Goal: Communication & Community: Answer question/provide support

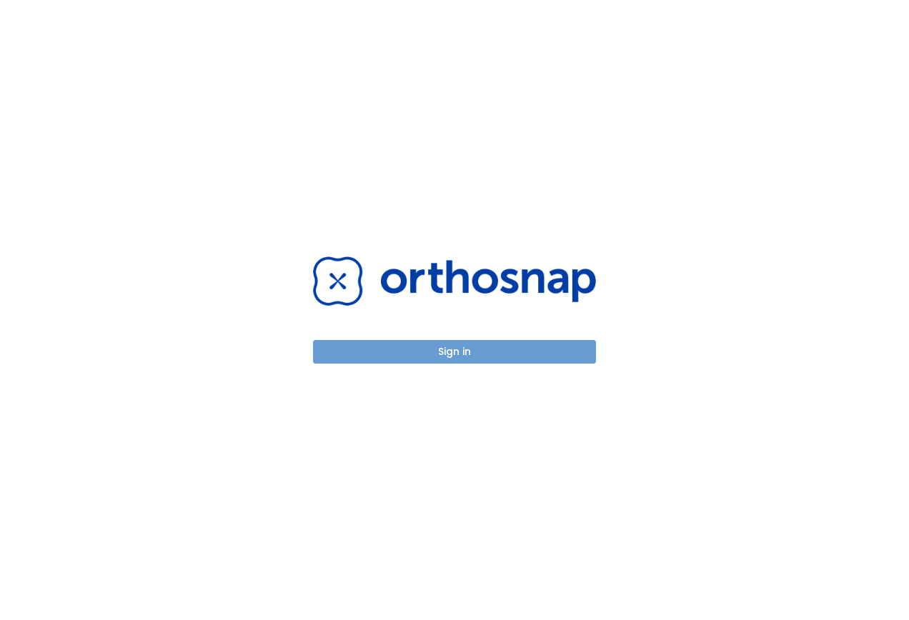
click at [434, 349] on button "Sign in" at bounding box center [454, 352] width 283 height 24
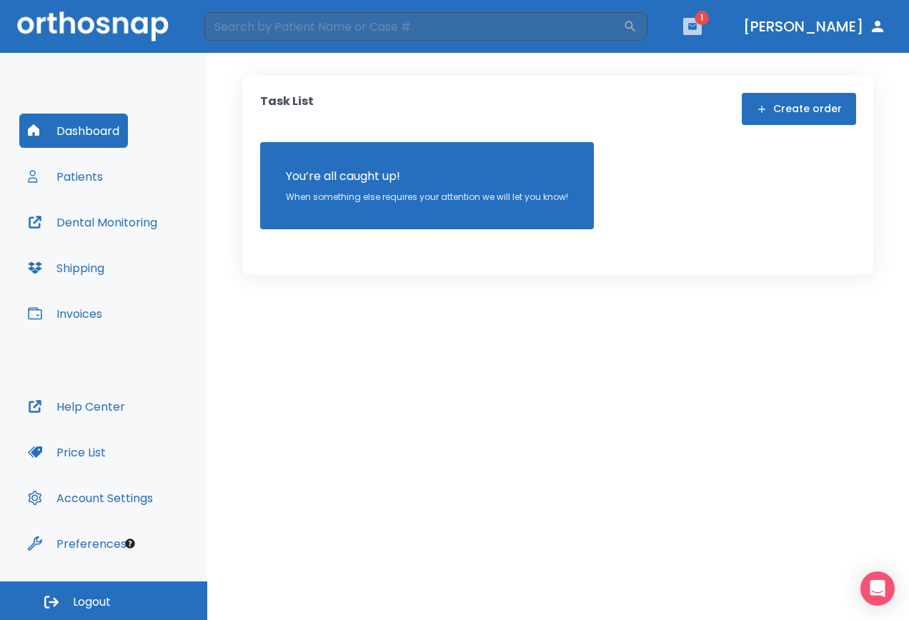
click at [697, 29] on icon "button" at bounding box center [692, 26] width 9 height 6
click at [651, 64] on li "[PERSON_NAME] Wine 2" at bounding box center [690, 58] width 153 height 29
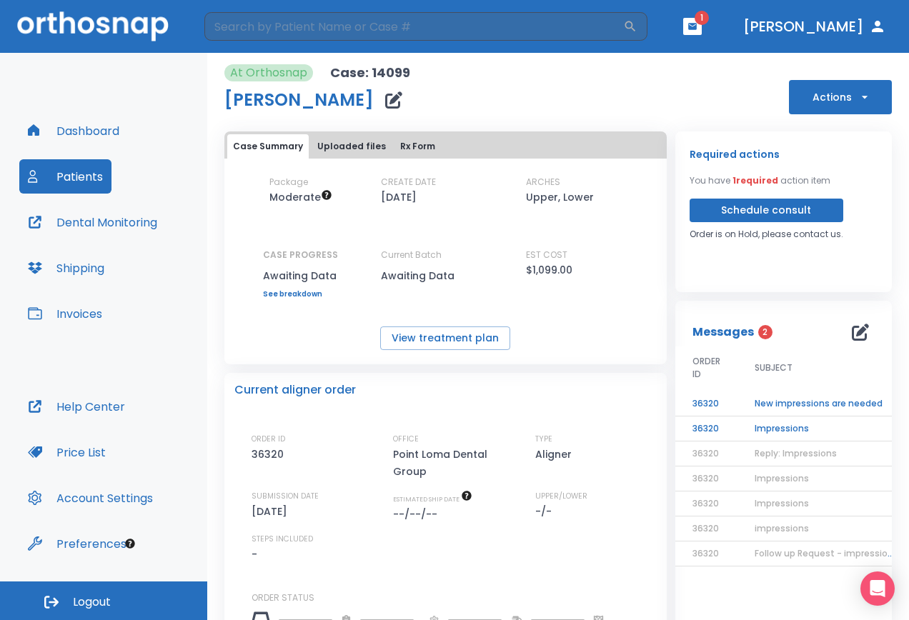
click at [788, 430] on td "Impressions" at bounding box center [826, 429] width 179 height 25
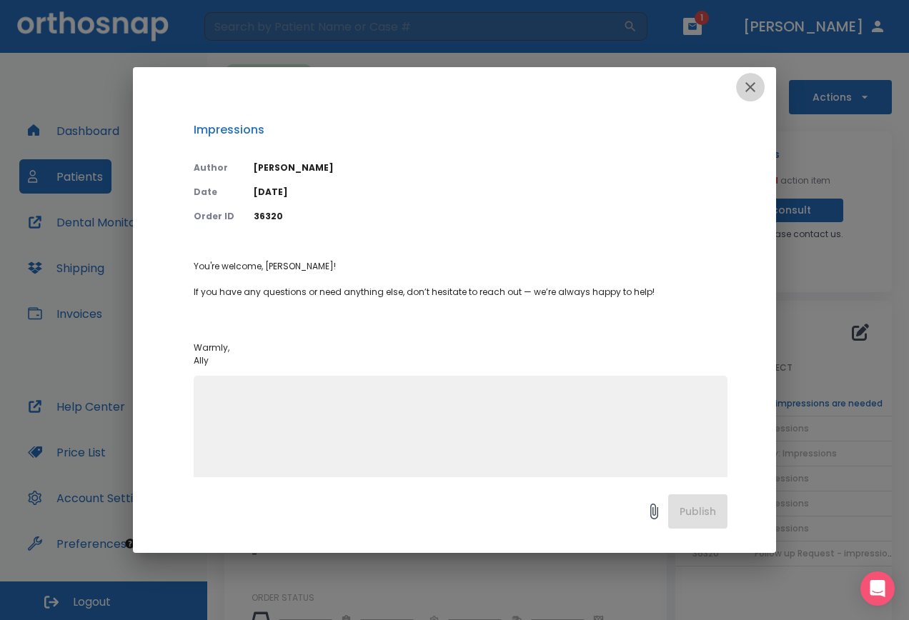
click at [752, 89] on icon "button" at bounding box center [750, 87] width 10 height 10
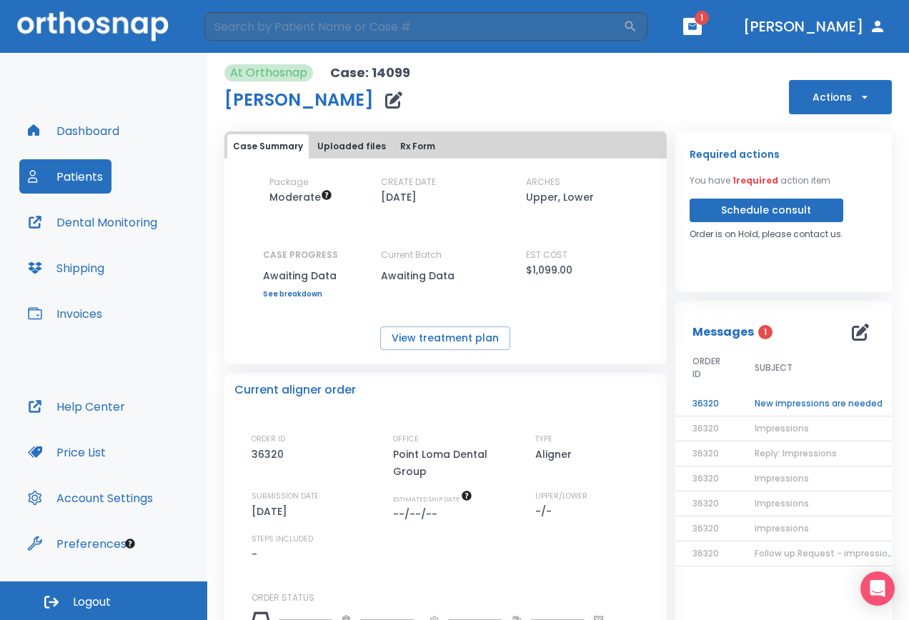
click at [778, 402] on td "New impressions are needed" at bounding box center [826, 404] width 179 height 25
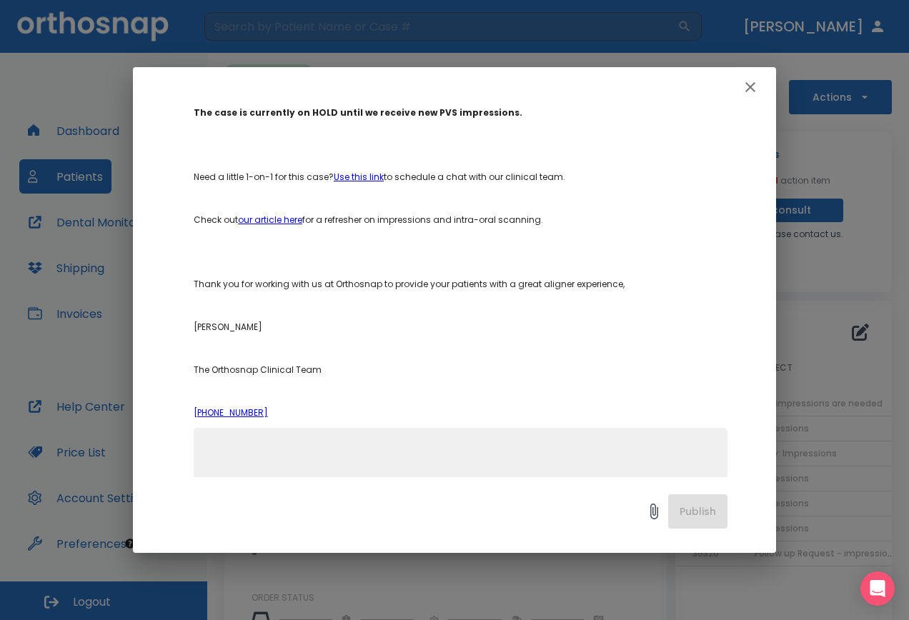
scroll to position [439, 0]
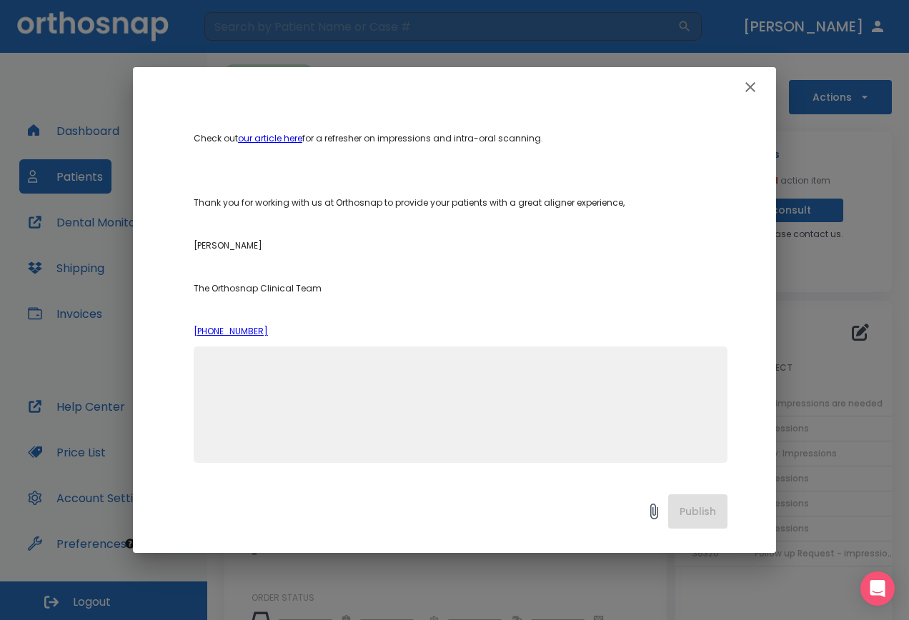
click at [400, 374] on textarea at bounding box center [460, 411] width 517 height 99
type textarea "Hello! We will be sending out the new impressions [DATE]!"
click at [682, 504] on button "Publish" at bounding box center [697, 511] width 59 height 34
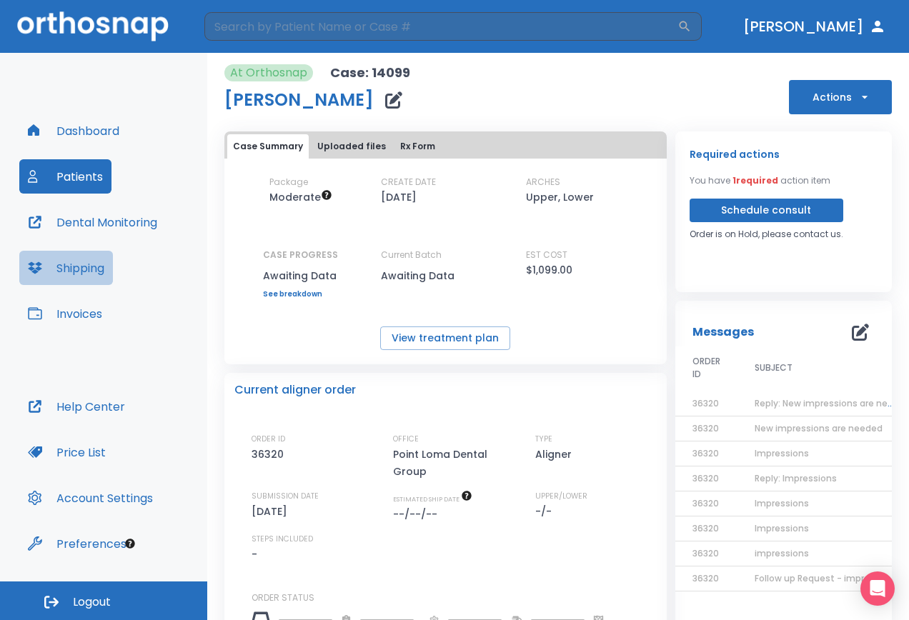
click at [91, 268] on button "Shipping" at bounding box center [66, 268] width 94 height 34
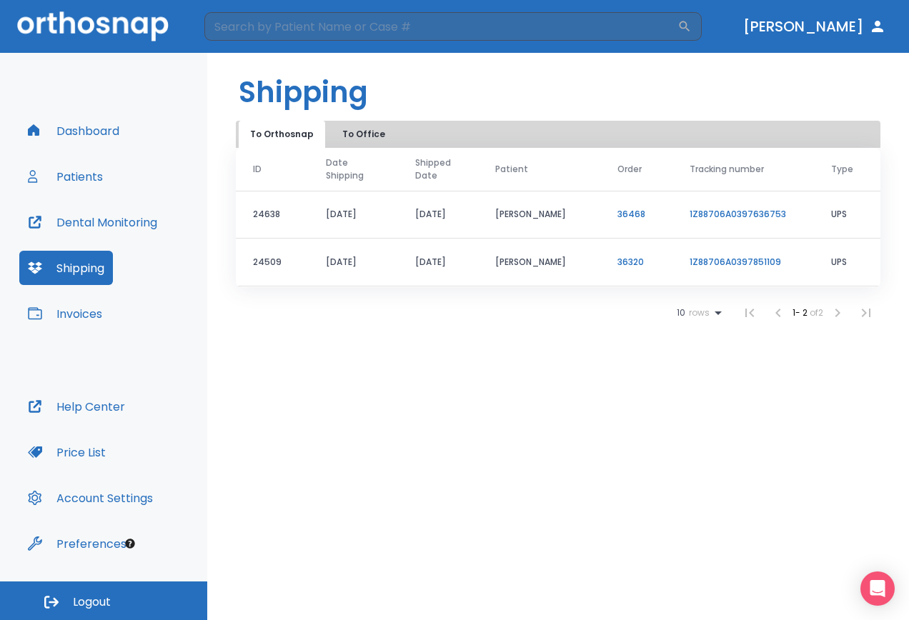
click at [94, 185] on button "Patients" at bounding box center [65, 176] width 92 height 34
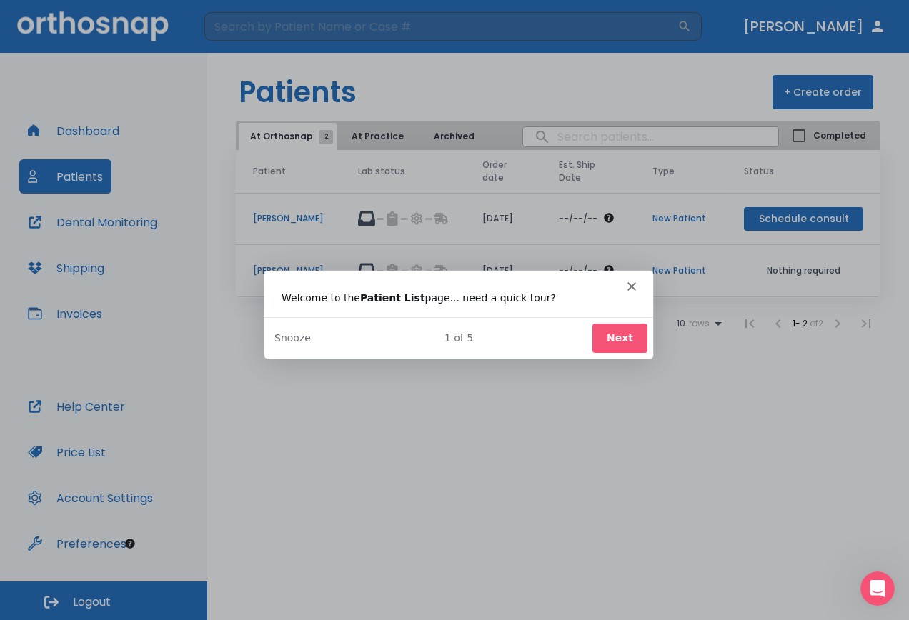
click at [631, 282] on icon "Close" at bounding box center [631, 285] width 9 height 9
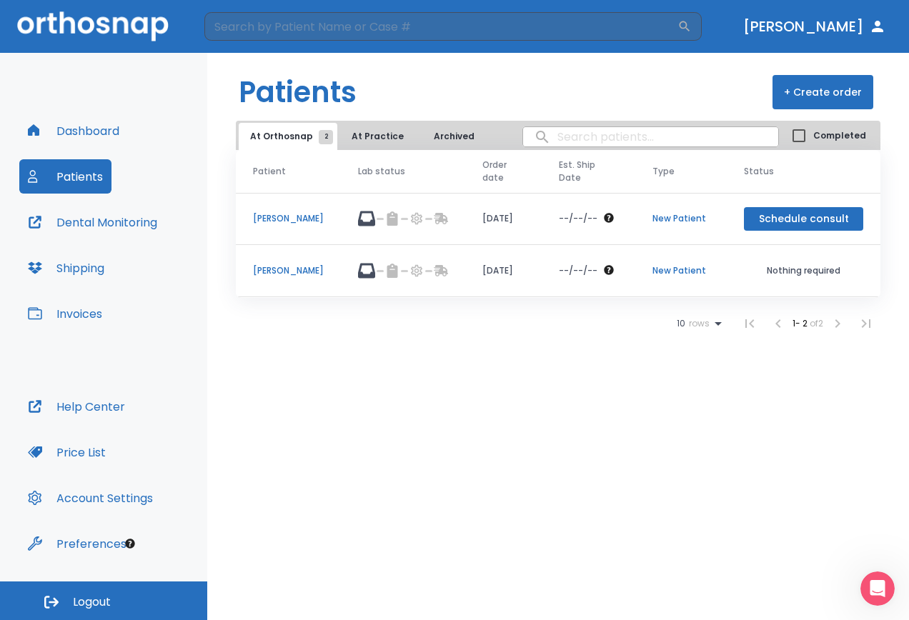
click at [287, 220] on p "[PERSON_NAME]" at bounding box center [288, 218] width 71 height 13
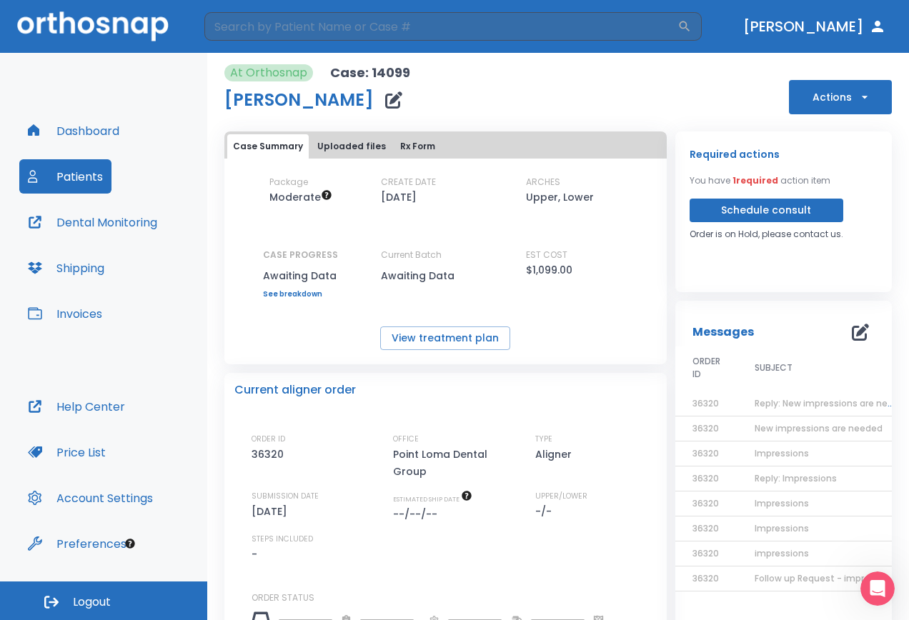
click at [329, 149] on button "Uploaded files" at bounding box center [352, 146] width 80 height 24
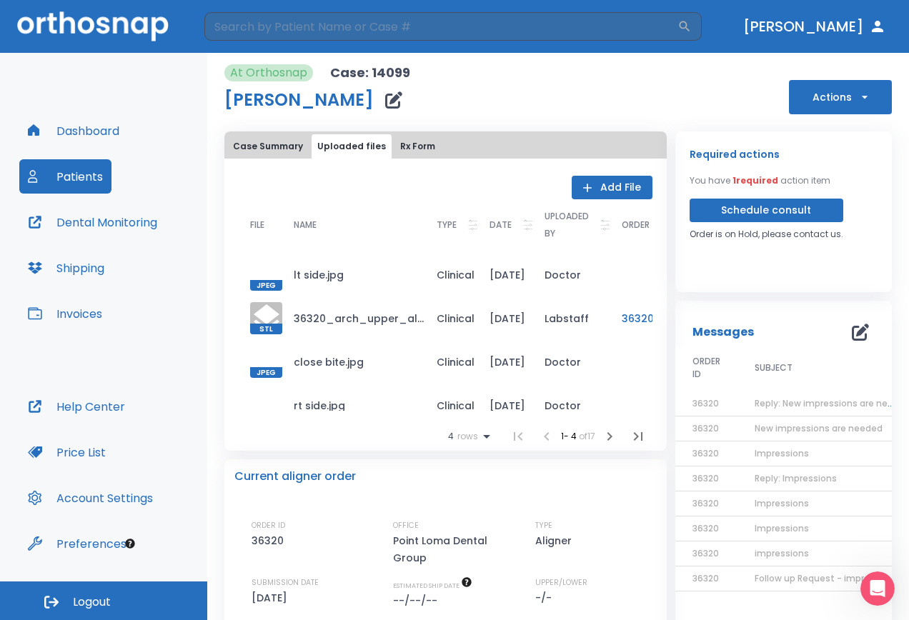
click at [413, 146] on button "Rx Form" at bounding box center [417, 146] width 46 height 24
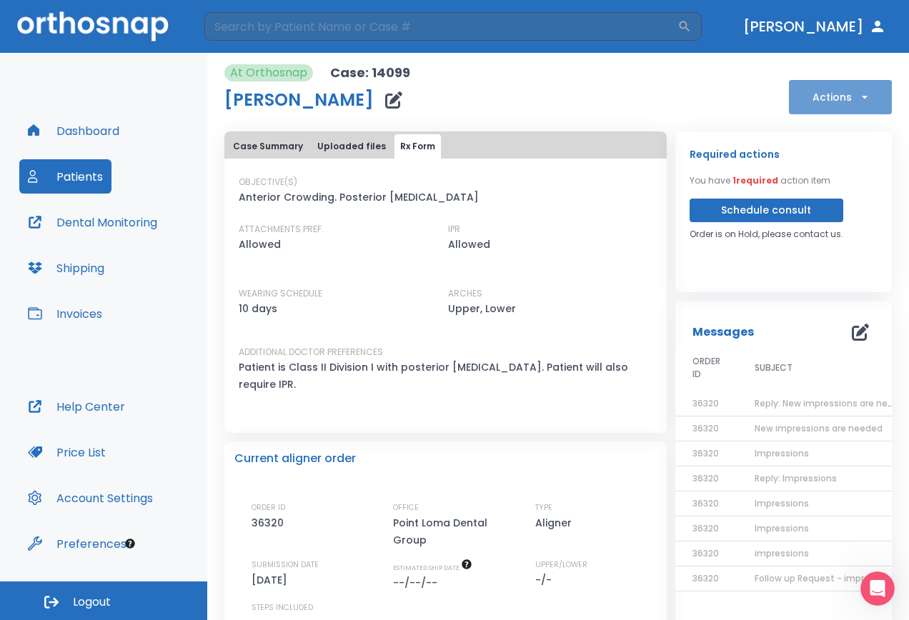
click at [841, 97] on button "Actions" at bounding box center [840, 97] width 103 height 34
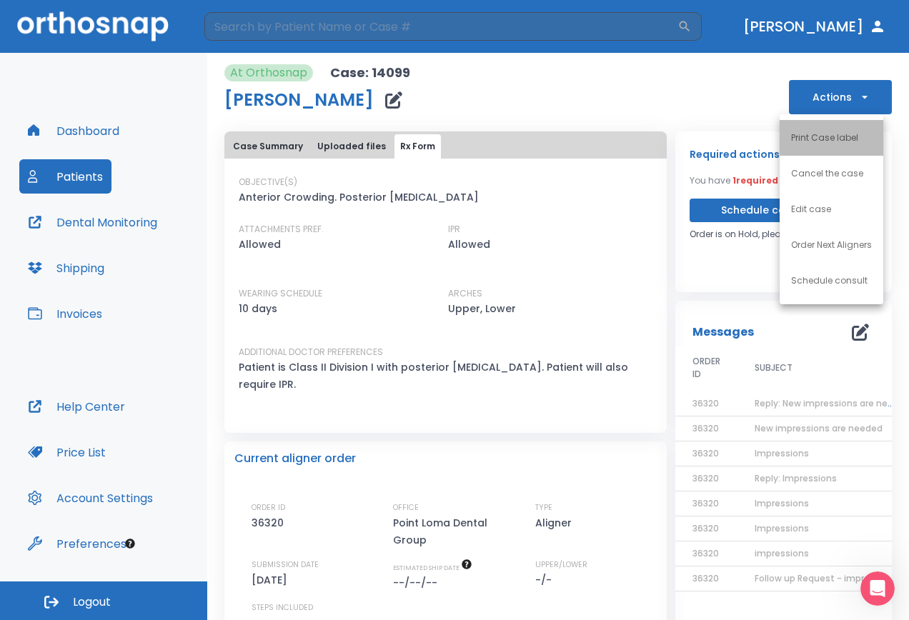
click at [827, 135] on p "Print Case label" at bounding box center [824, 137] width 67 height 13
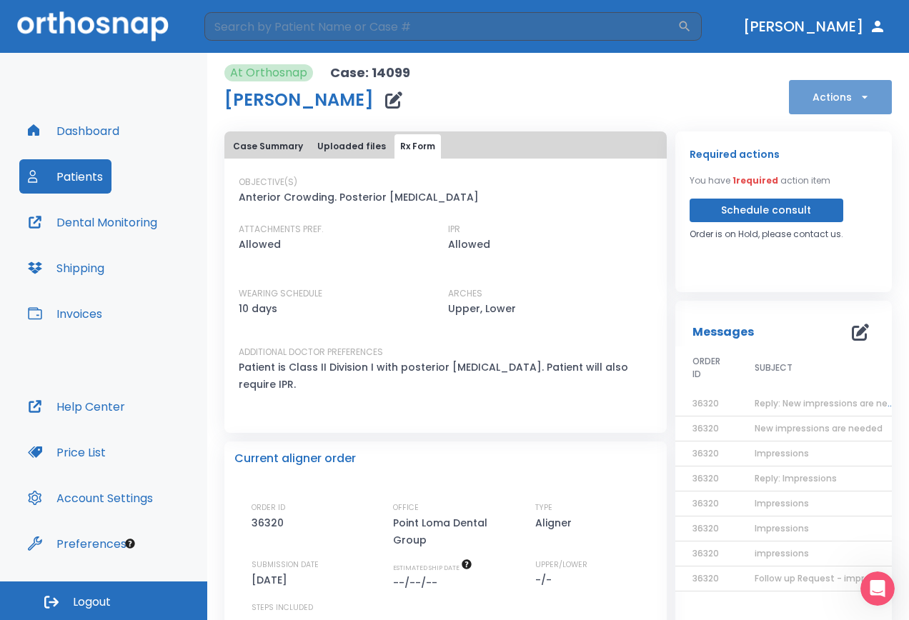
click at [840, 94] on button "Actions" at bounding box center [840, 97] width 103 height 34
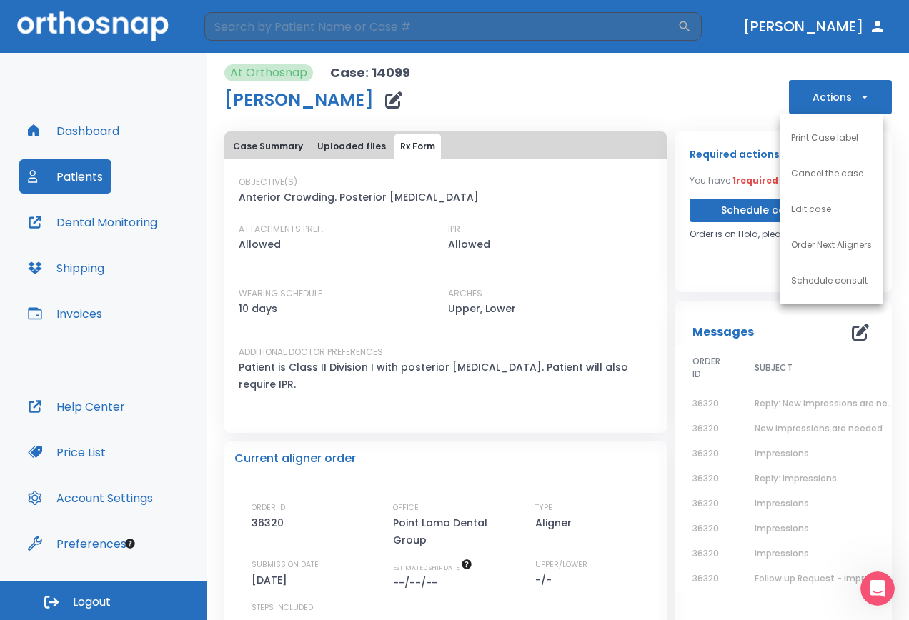
click at [713, 81] on div at bounding box center [454, 310] width 909 height 620
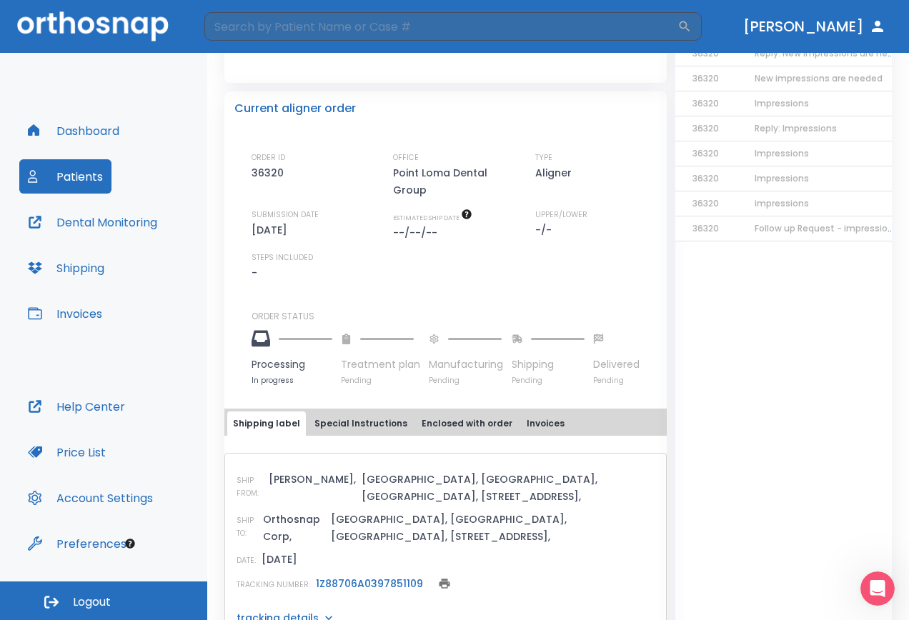
scroll to position [363, 0]
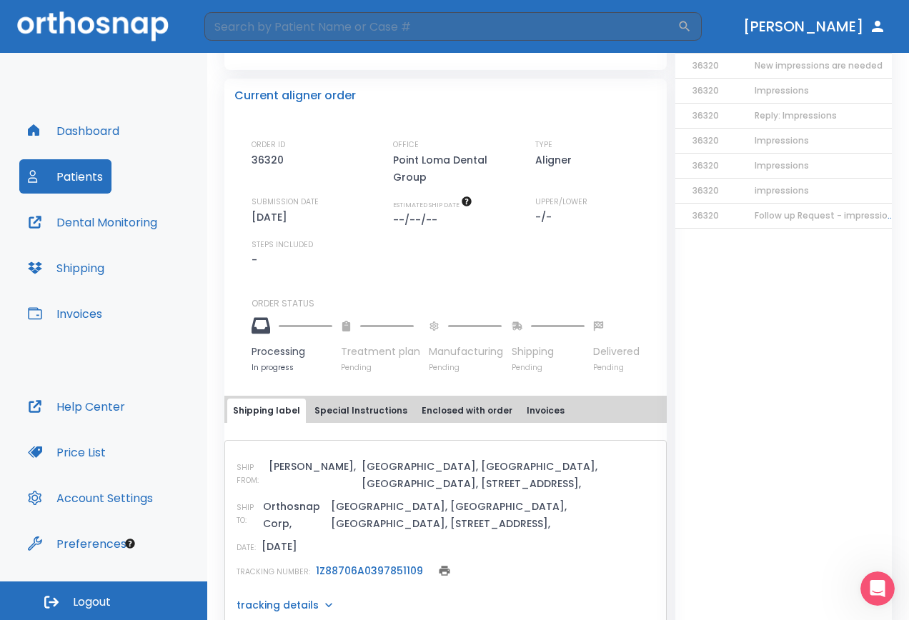
drag, startPoint x: 341, startPoint y: 419, endPoint x: 352, endPoint y: 420, distance: 10.7
click at [341, 419] on button "Special Instructions" at bounding box center [361, 411] width 104 height 24
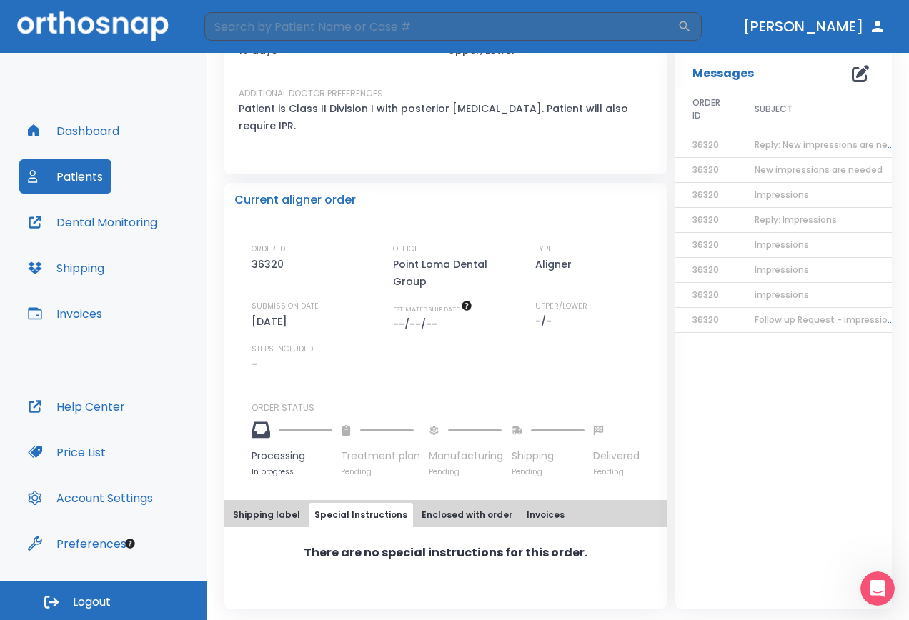
scroll to position [259, 0]
click at [468, 516] on button "Enclosed with order" at bounding box center [467, 515] width 102 height 24
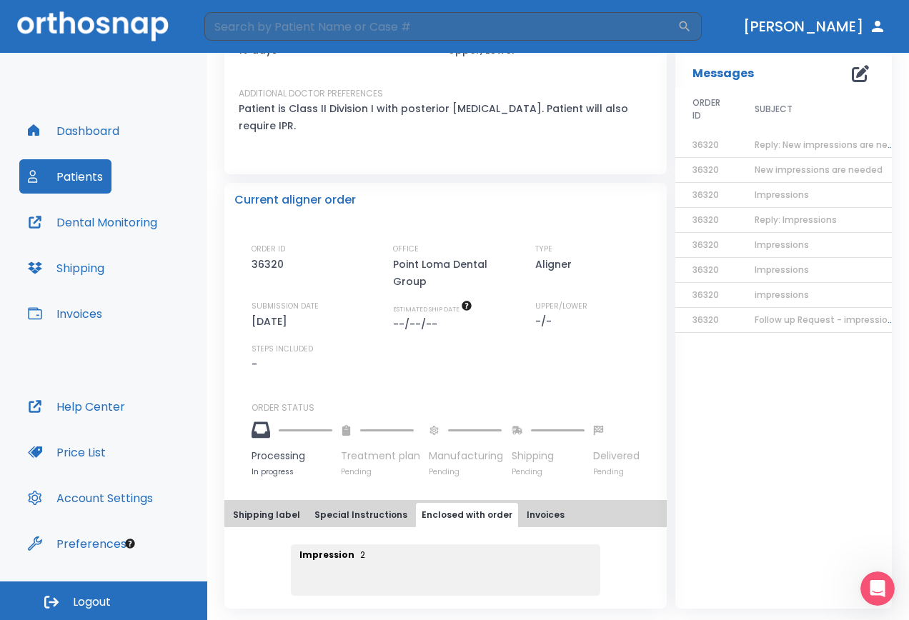
click at [527, 514] on button "Invoices" at bounding box center [545, 515] width 49 height 24
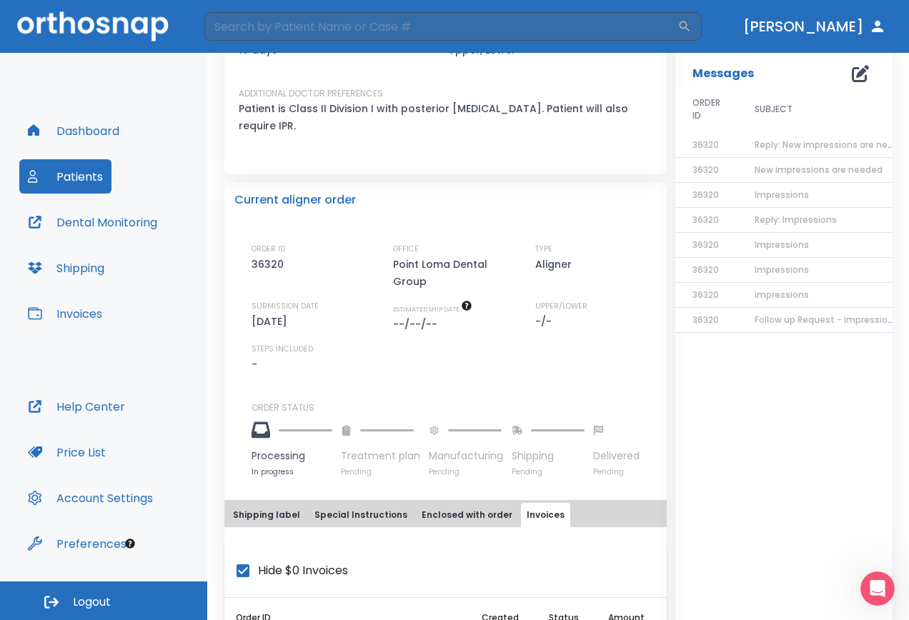
click at [243, 509] on button "Shipping label" at bounding box center [266, 515] width 79 height 24
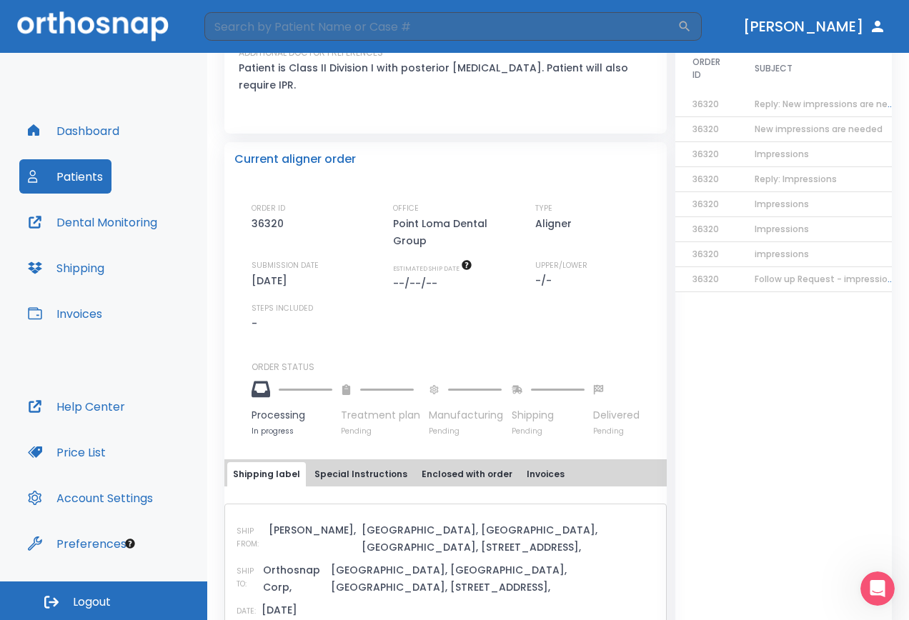
scroll to position [363, 0]
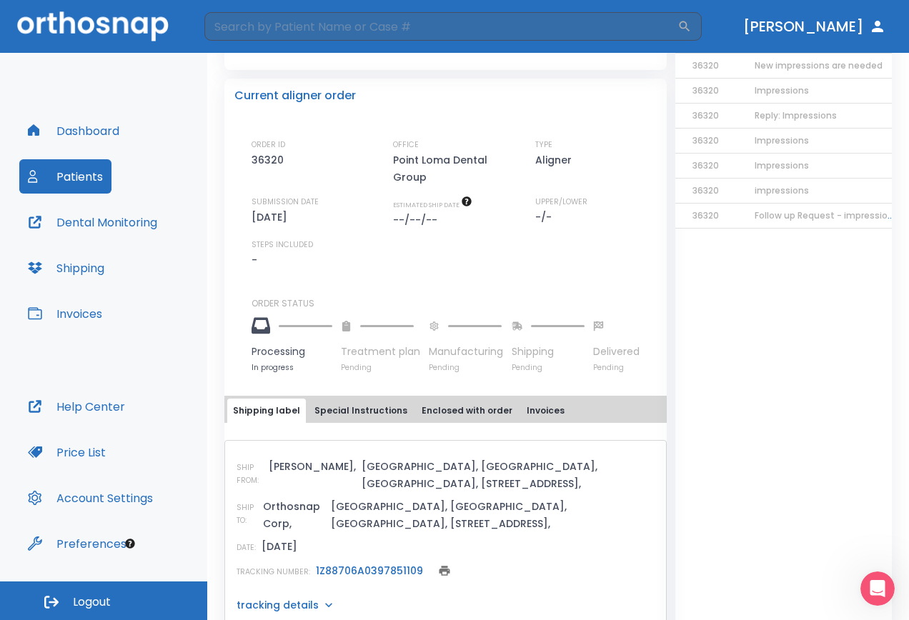
click at [297, 598] on p "tracking details" at bounding box center [278, 605] width 82 height 14
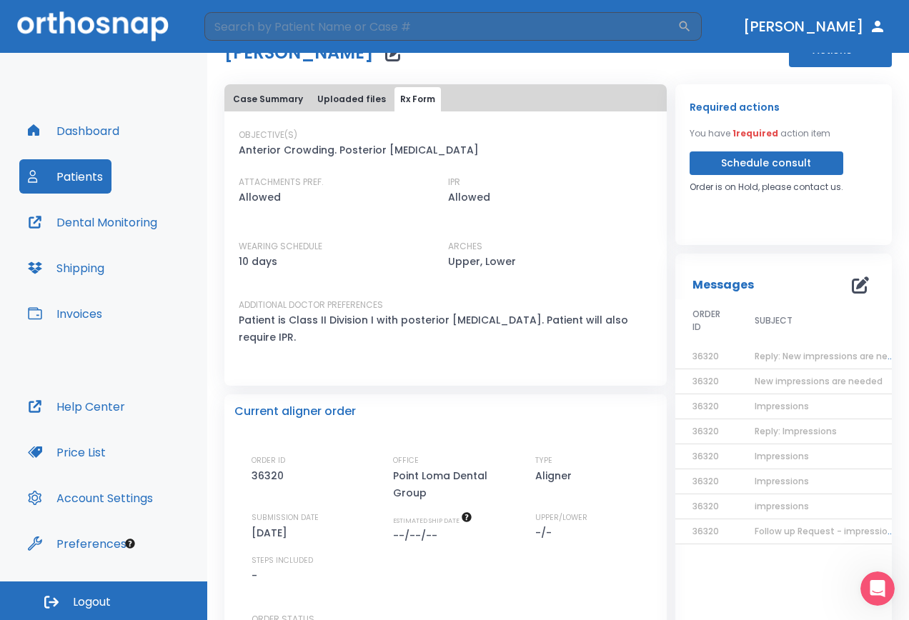
scroll to position [0, 0]
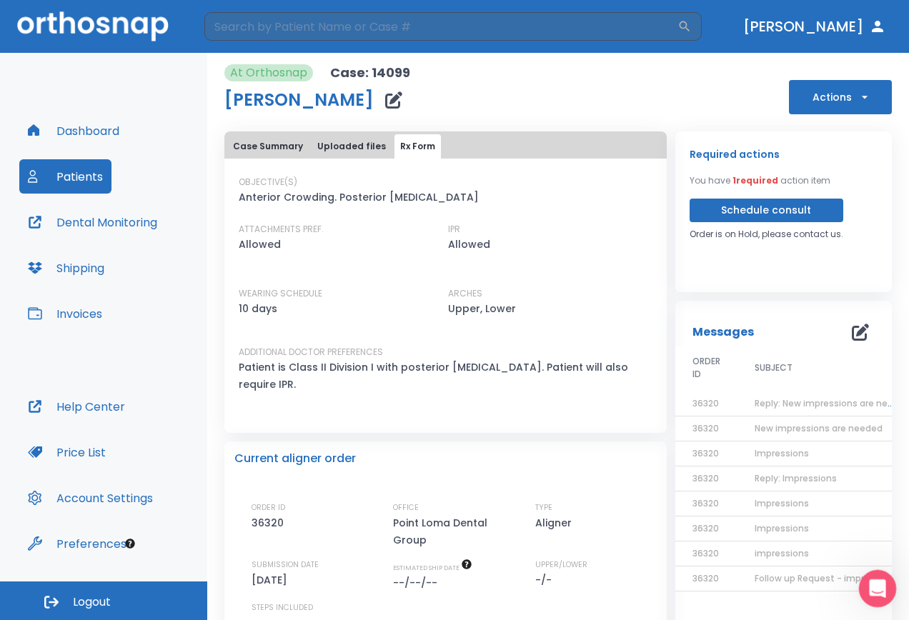
click at [877, 582] on icon "Open Intercom Messenger" at bounding box center [876, 587] width 24 height 24
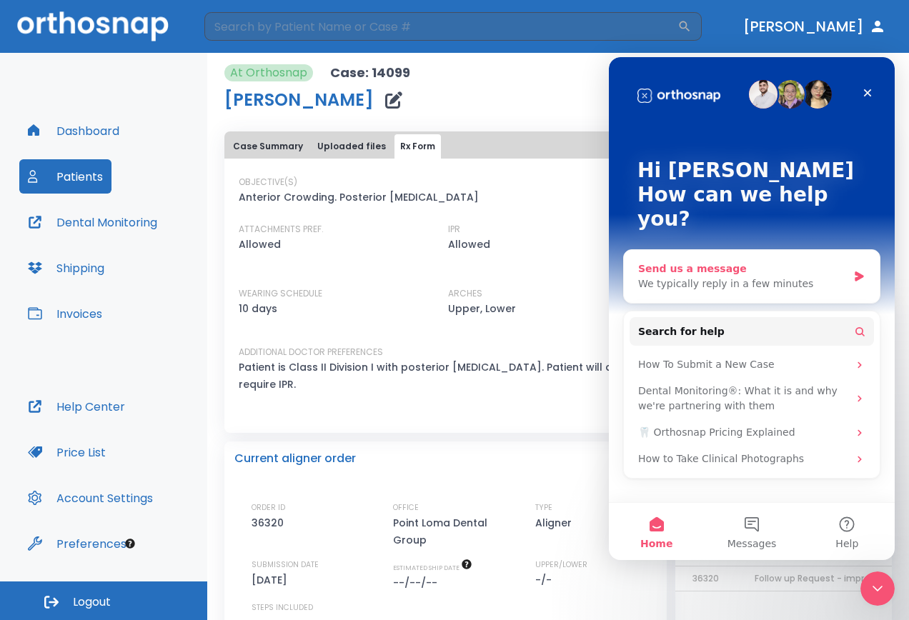
click at [680, 277] on div "We typically reply in a few minutes" at bounding box center [742, 284] width 209 height 15
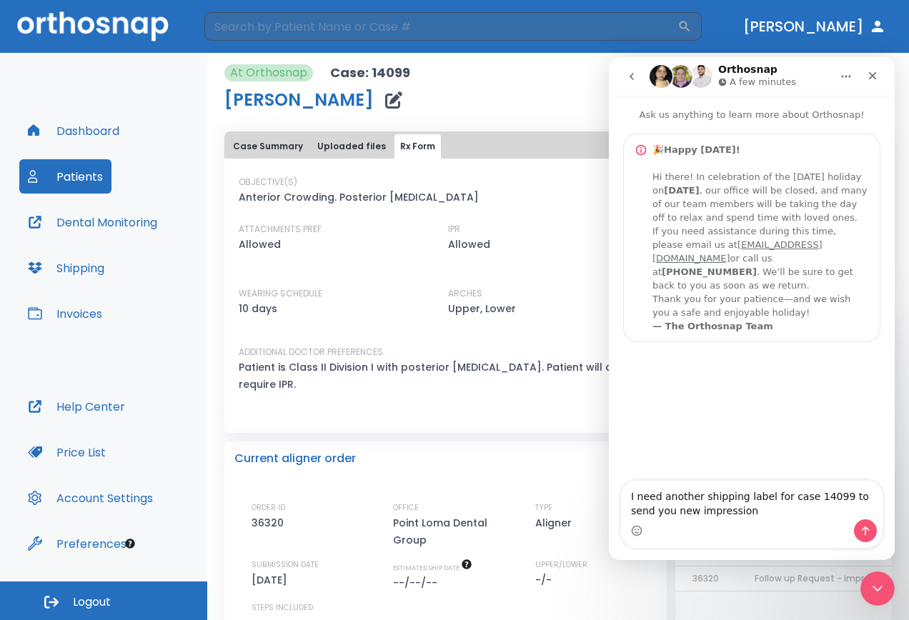
type textarea "I need another shipping label for case 14099 to send you new impressions"
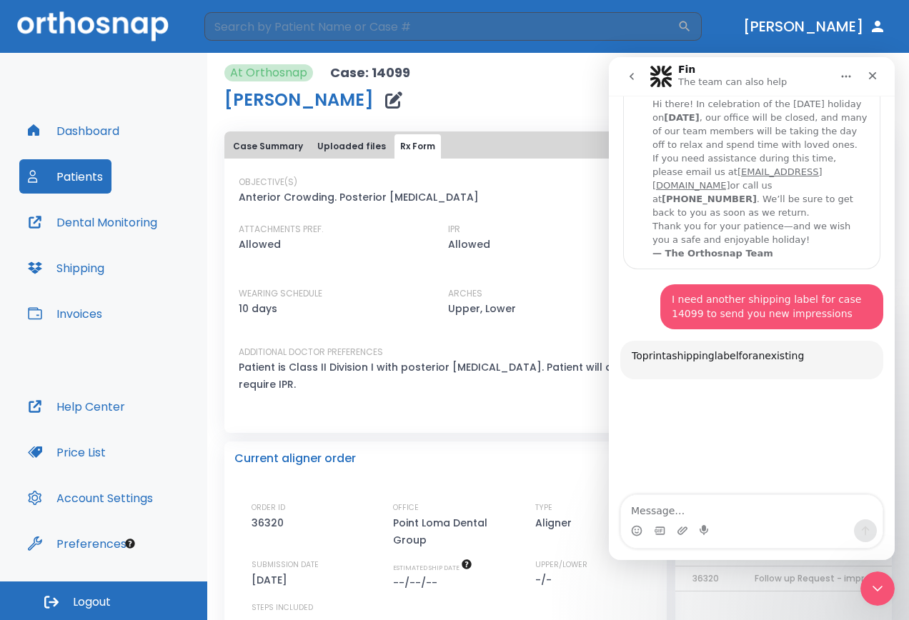
scroll to position [324, 0]
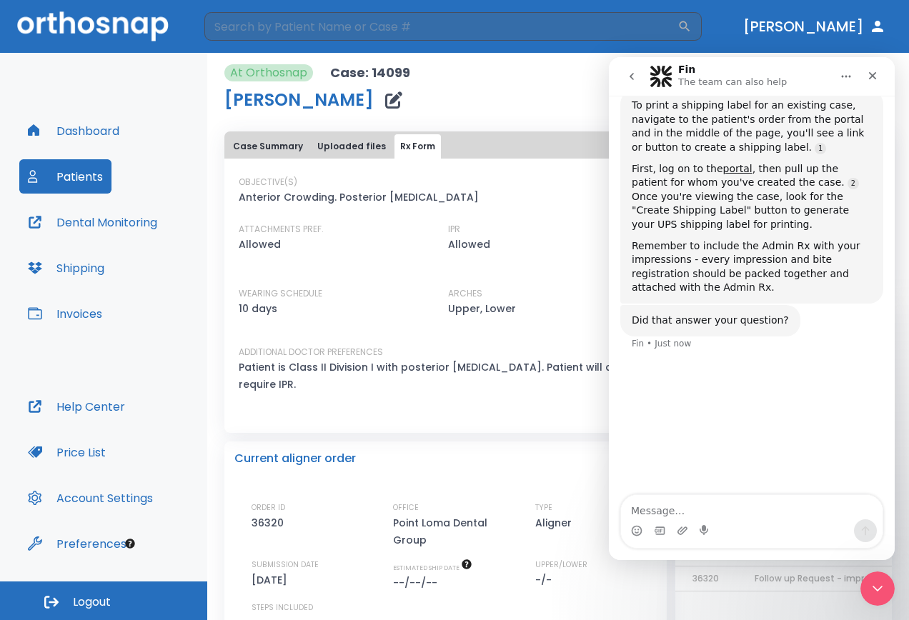
click at [559, 466] on div "Current aligner order" at bounding box center [445, 458] width 422 height 17
click at [629, 71] on icon "go back" at bounding box center [631, 76] width 11 height 11
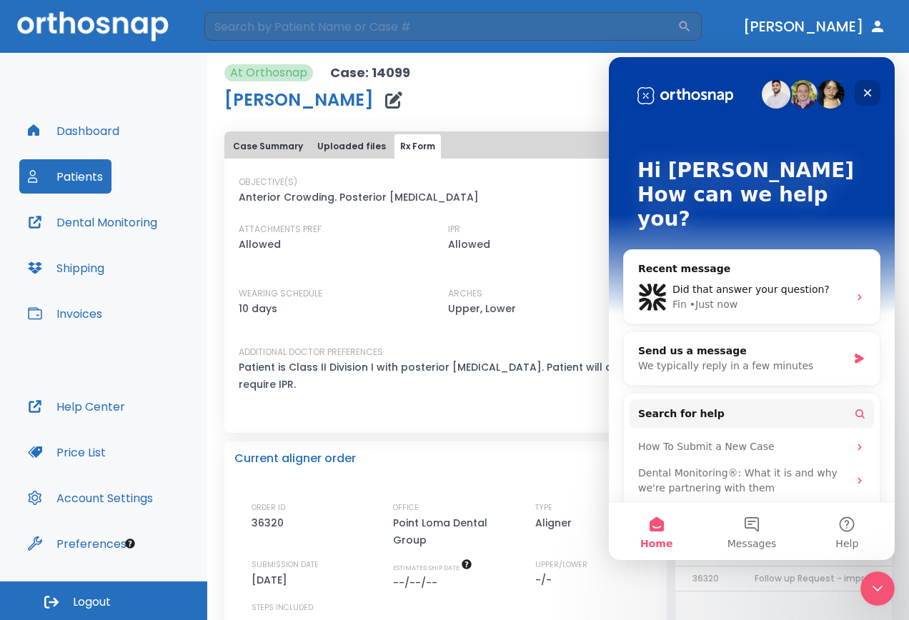
click at [871, 92] on icon "Close" at bounding box center [867, 92] width 11 height 11
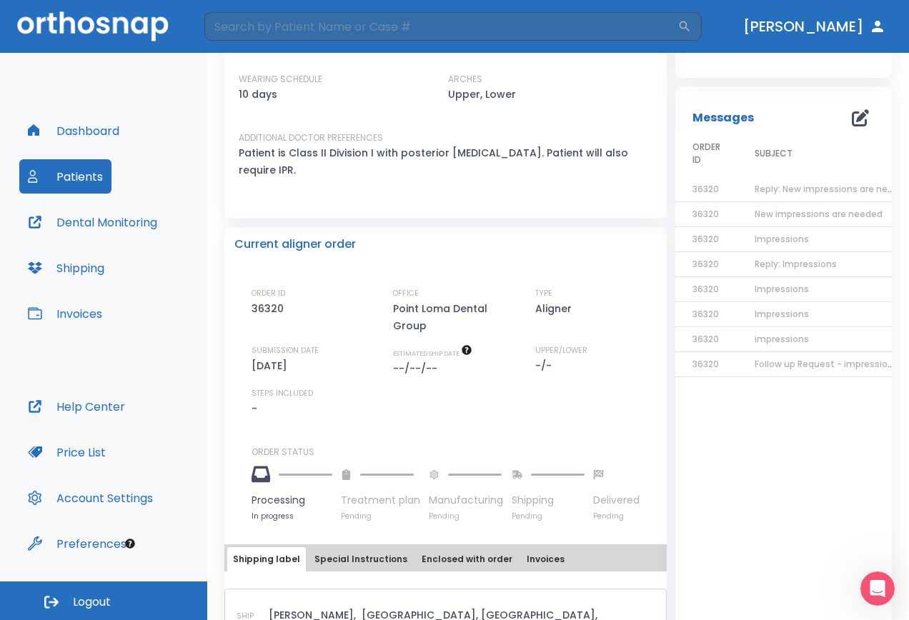
scroll to position [0, 0]
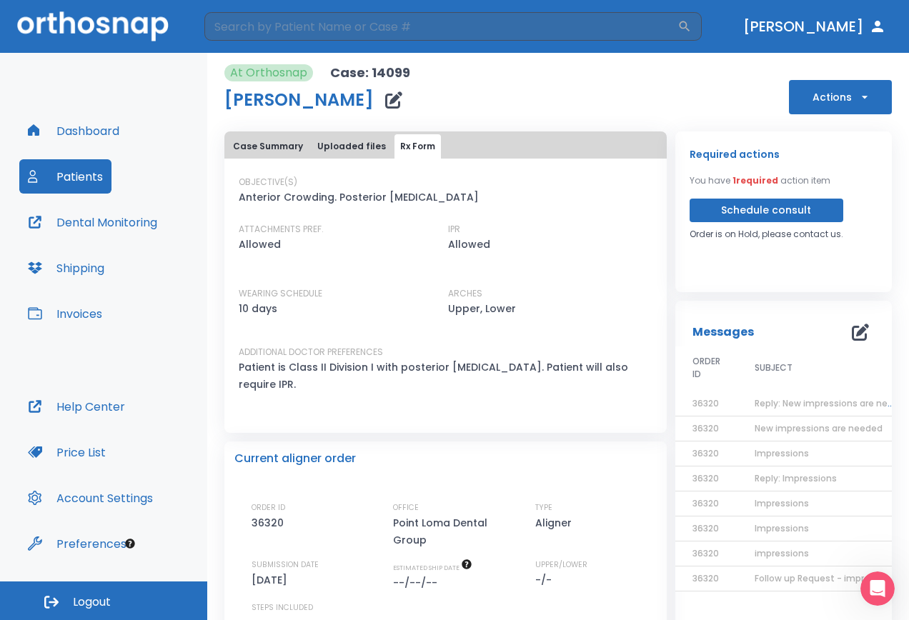
click at [89, 131] on button "Dashboard" at bounding box center [73, 131] width 109 height 34
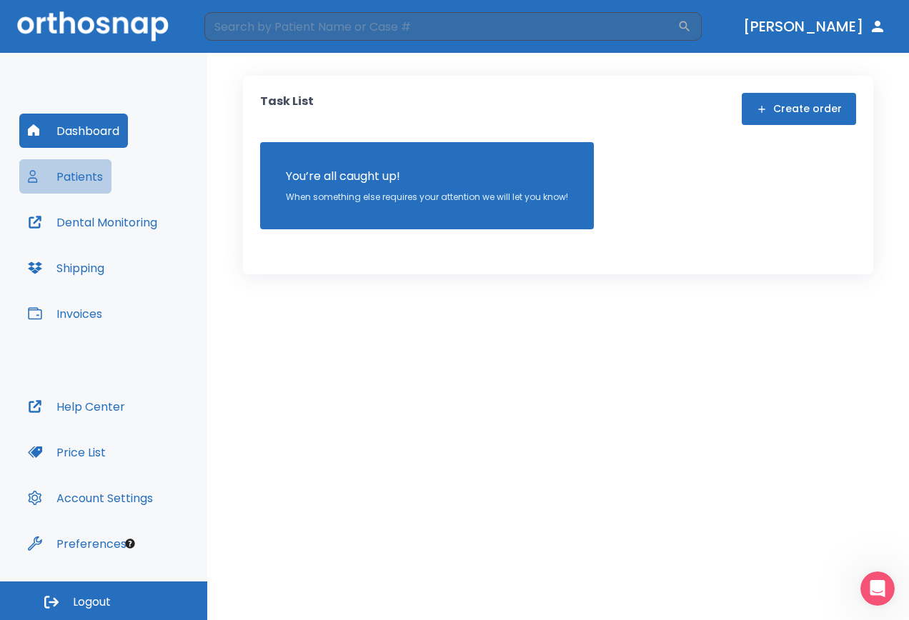
click at [64, 185] on button "Patients" at bounding box center [65, 176] width 92 height 34
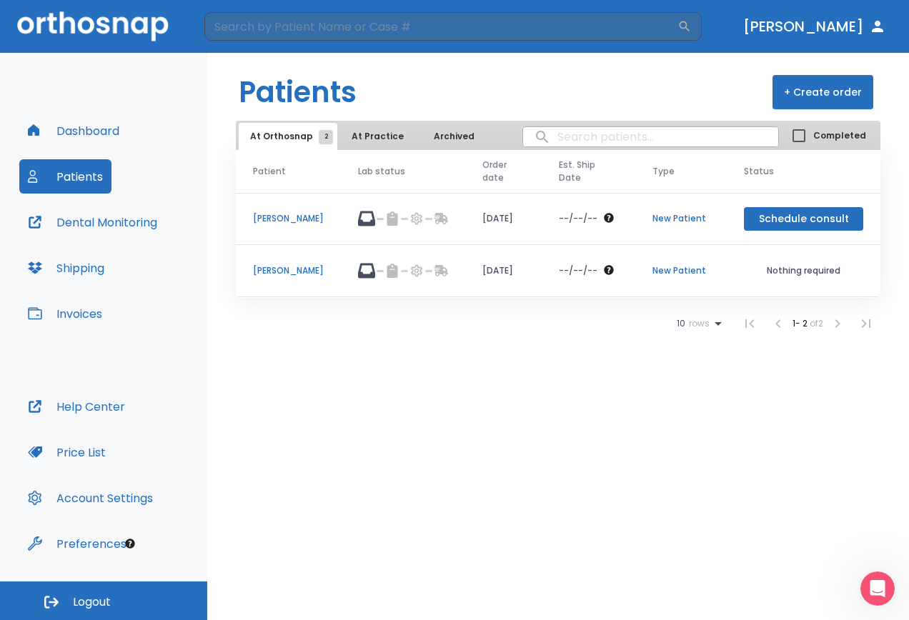
click at [267, 213] on p "[PERSON_NAME]" at bounding box center [288, 218] width 71 height 13
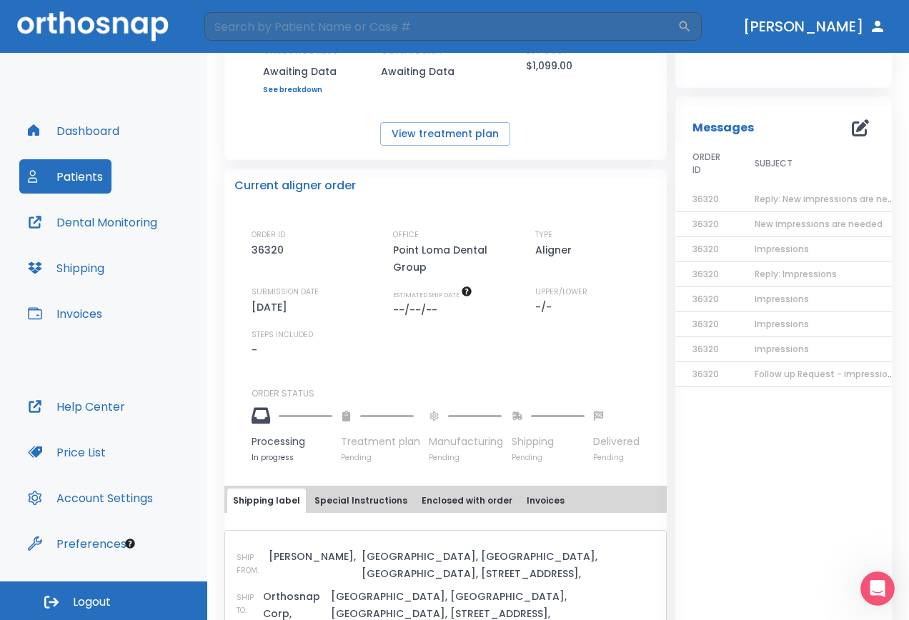
scroll to position [294, 0]
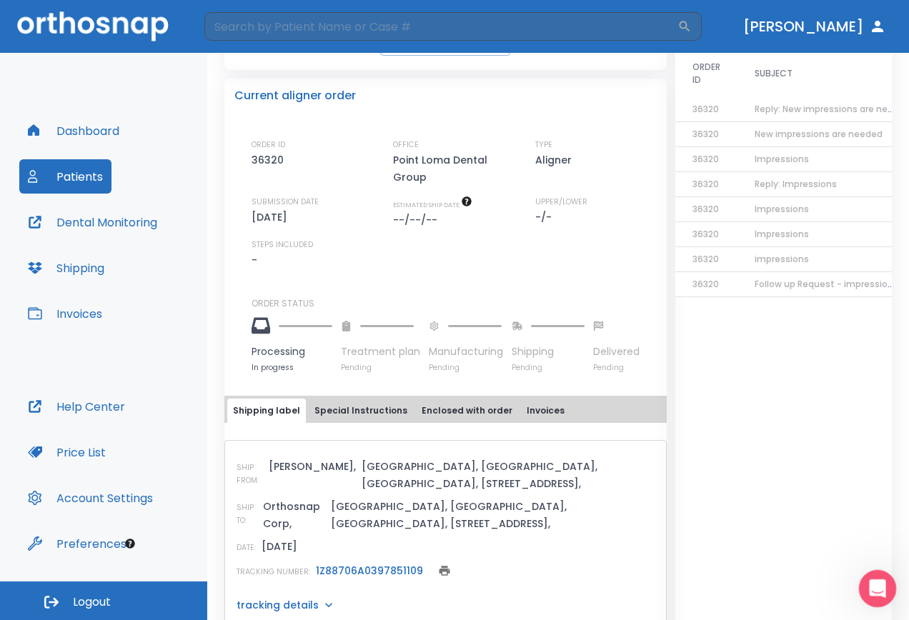
click at [877, 574] on div "Open Intercom Messenger" at bounding box center [875, 586] width 47 height 47
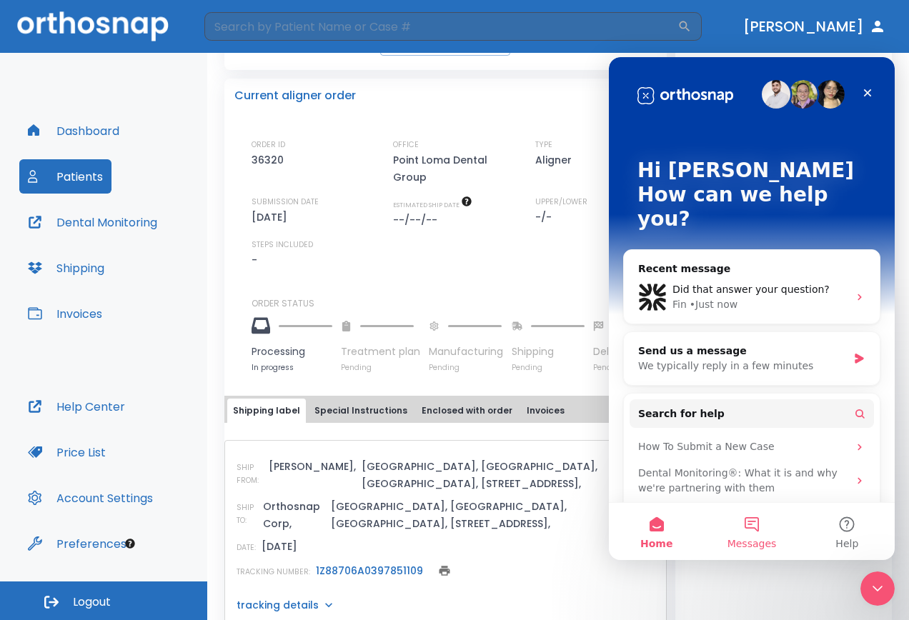
click at [759, 511] on button "Messages" at bounding box center [751, 531] width 95 height 57
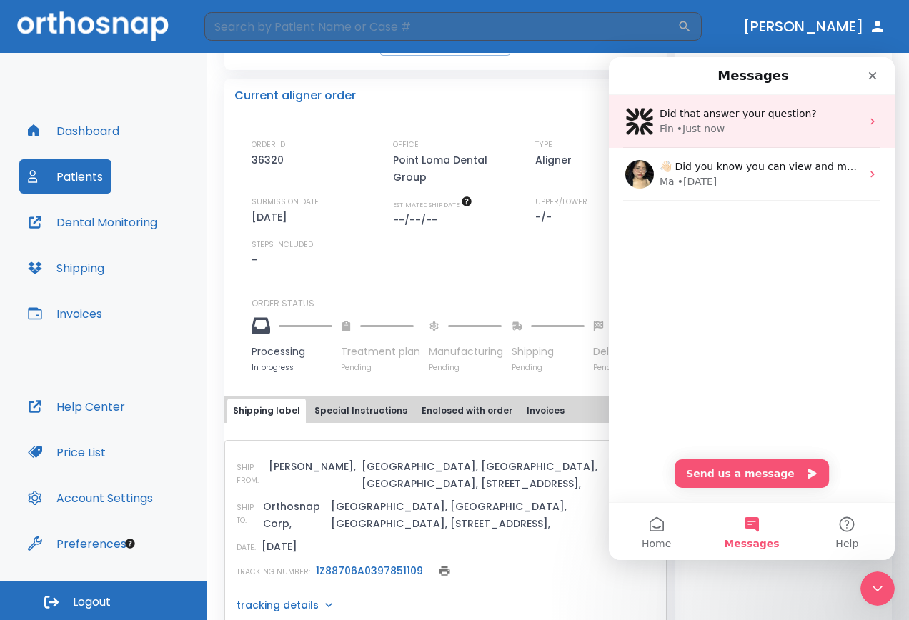
click at [708, 126] on div "• Just now" at bounding box center [701, 128] width 48 height 15
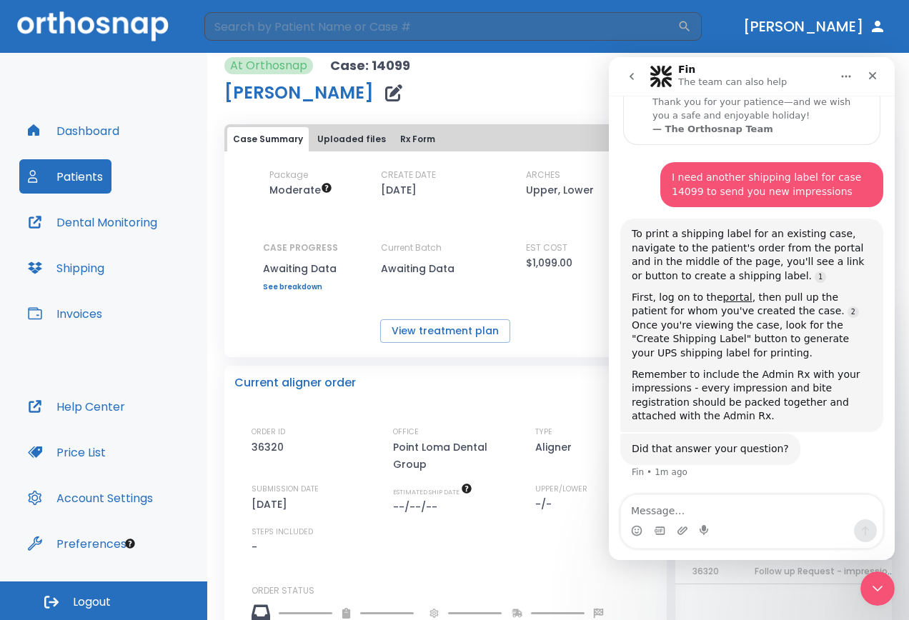
scroll to position [0, 0]
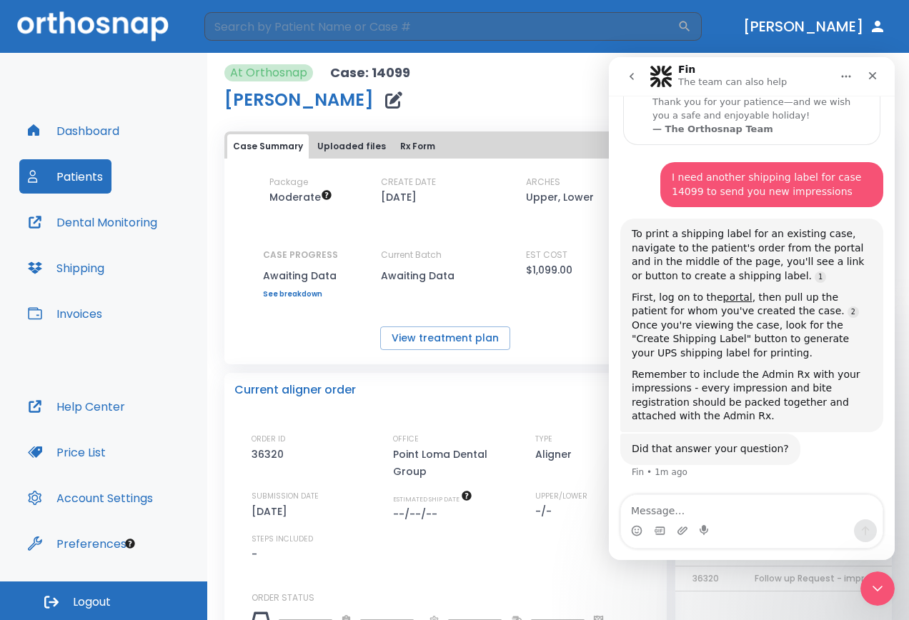
click at [577, 348] on div "View treatment plan" at bounding box center [445, 339] width 442 height 24
click at [464, 340] on button "View treatment plan" at bounding box center [445, 339] width 130 height 24
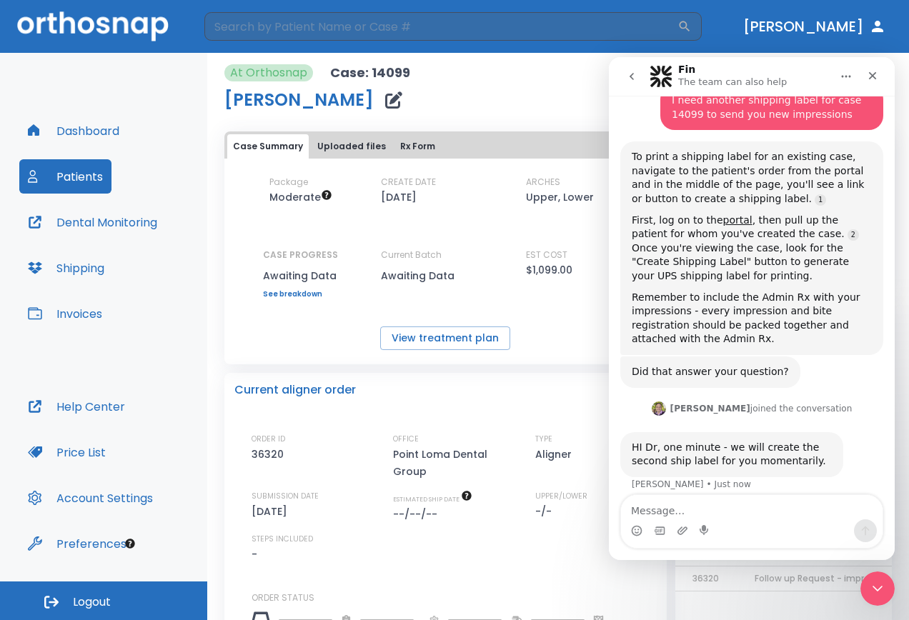
scroll to position [300, 0]
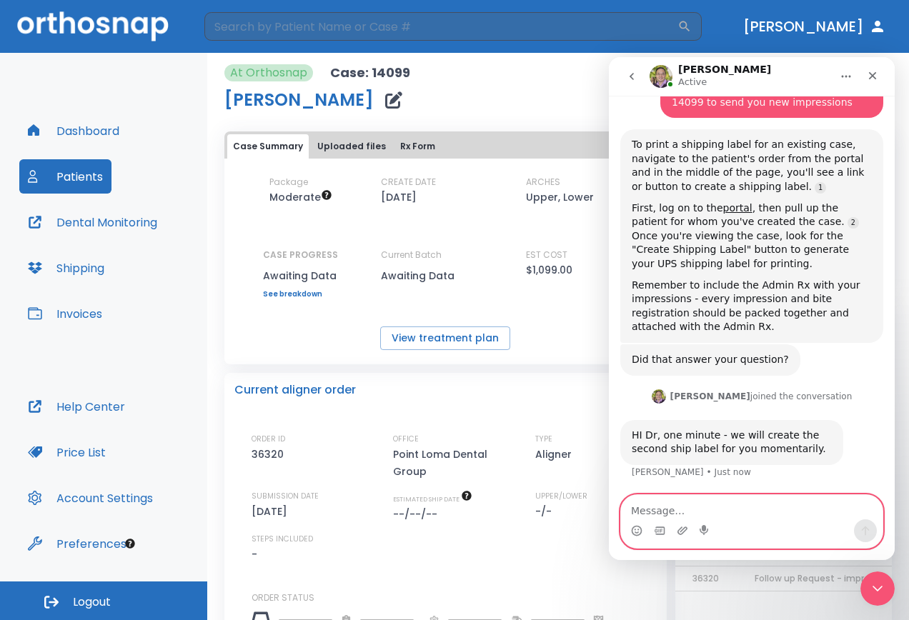
click at [649, 507] on textarea "Message…" at bounding box center [752, 507] width 262 height 24
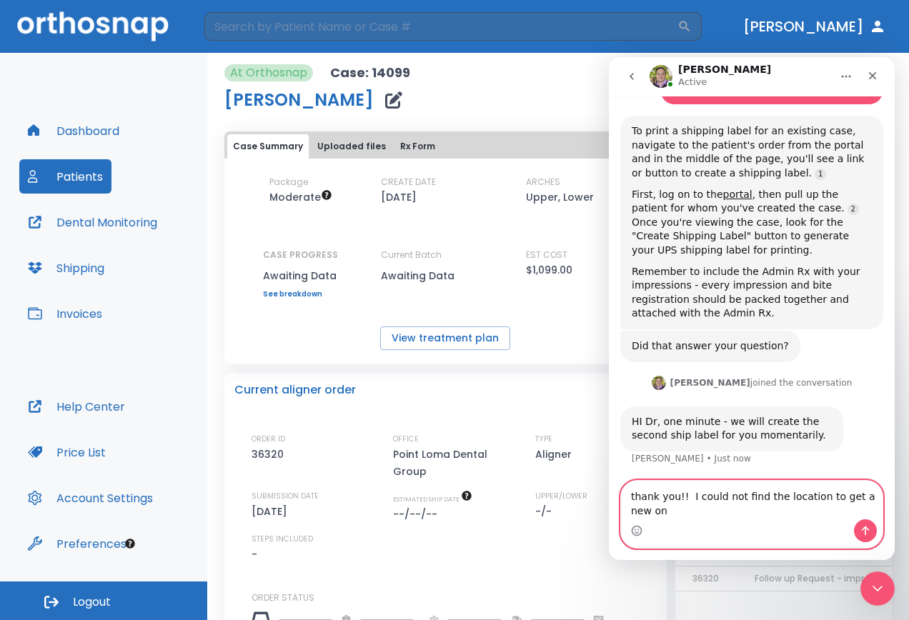
type textarea "thank you!! I could not find the location to get a new one"
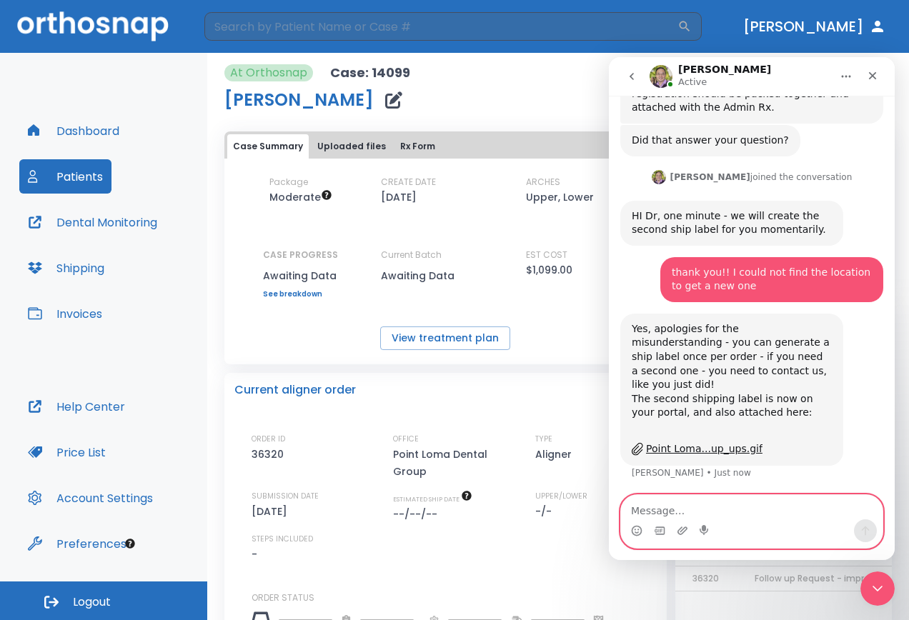
scroll to position [561, 0]
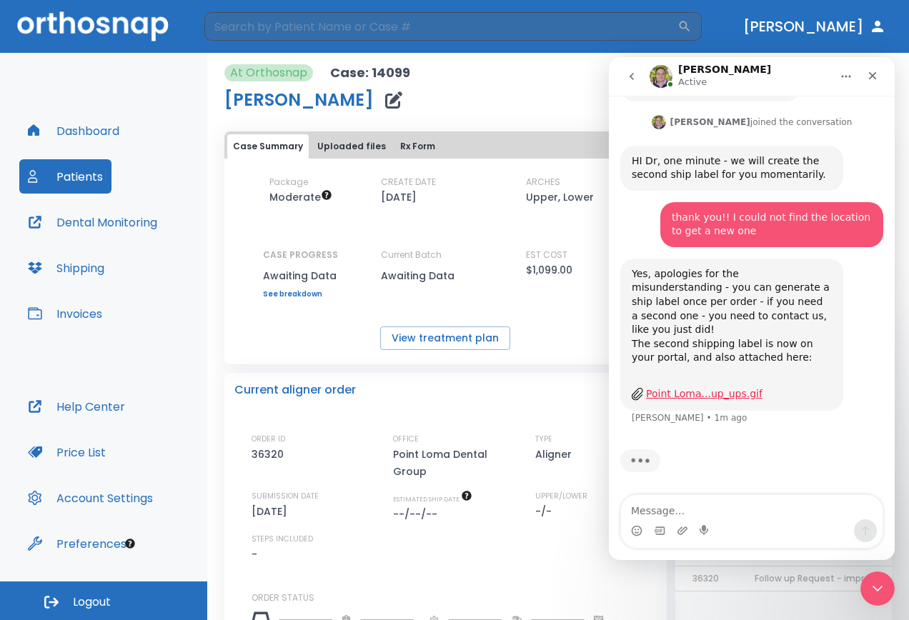
click at [703, 394] on div "Point Loma...up_ups.gif" at bounding box center [704, 394] width 116 height 15
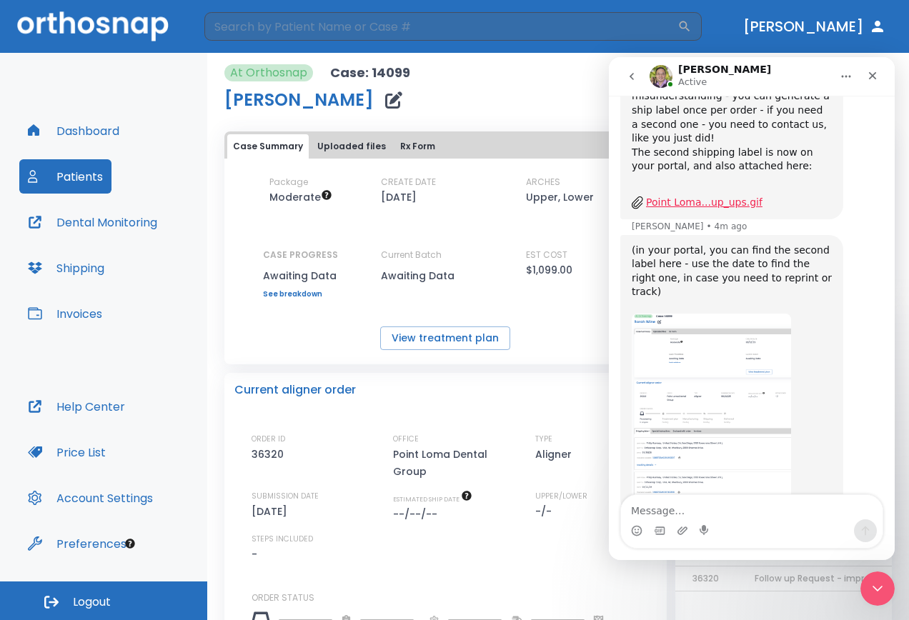
scroll to position [786, 0]
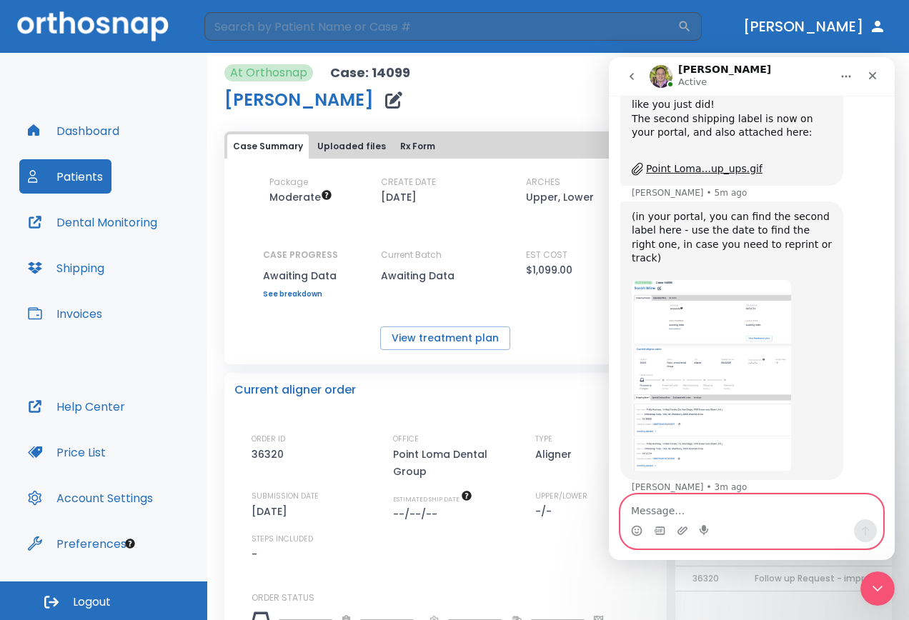
click at [659, 498] on textarea "Message…" at bounding box center [752, 507] width 262 height 24
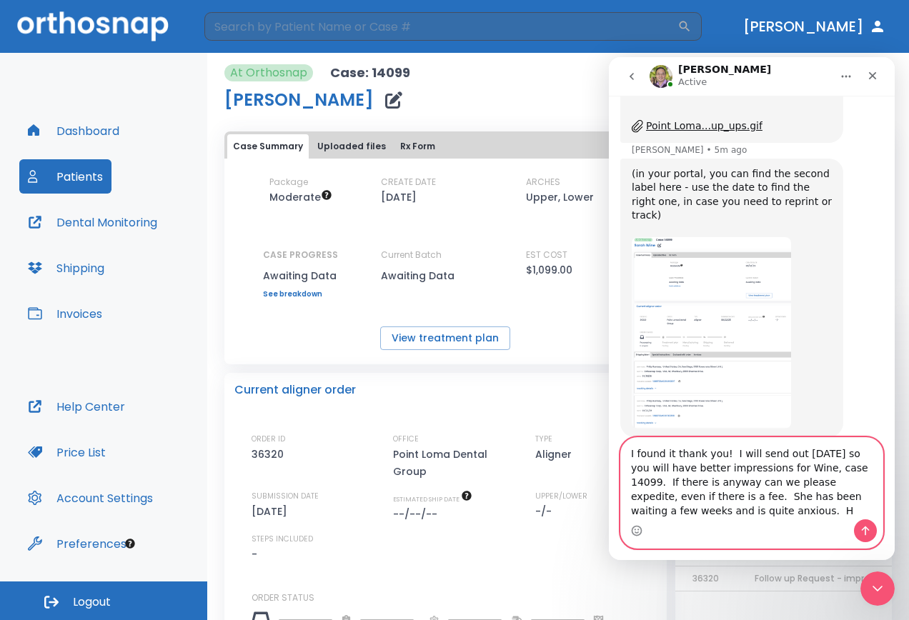
scroll to position [843, 0]
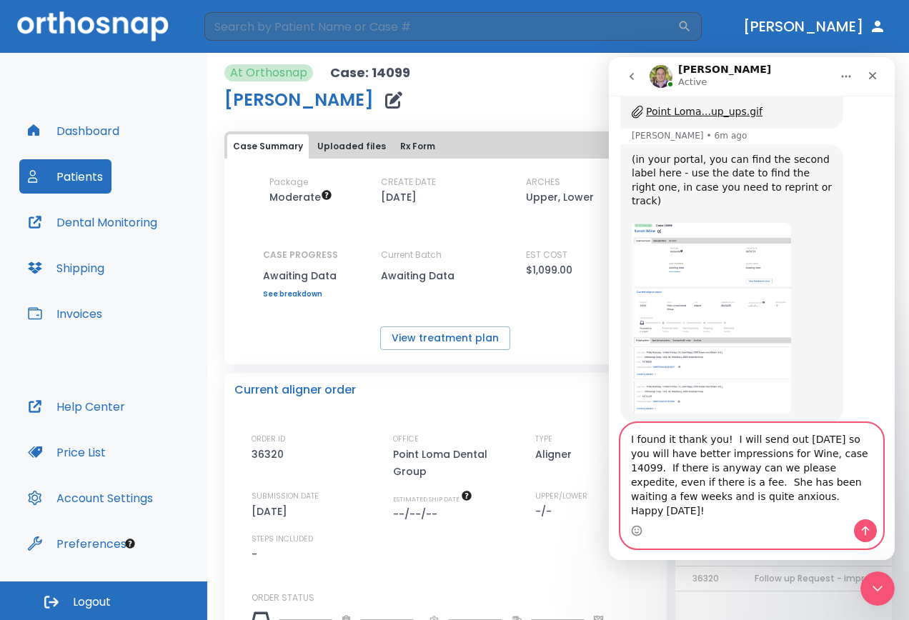
type textarea "I found it thank you! I will send out [DATE] so you will have better impression…"
click at [862, 526] on icon "Send a message…" at bounding box center [865, 530] width 11 height 11
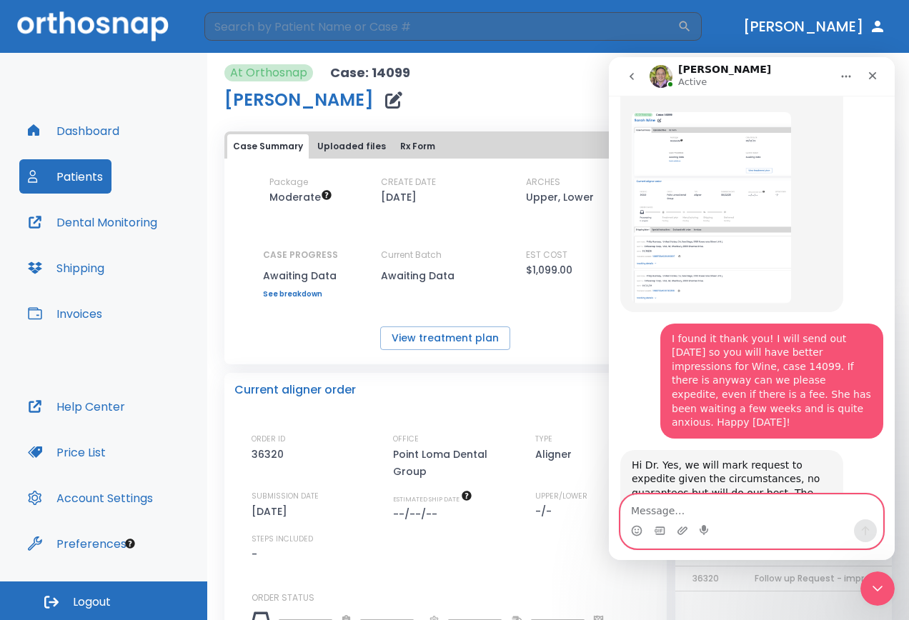
scroll to position [997, 0]
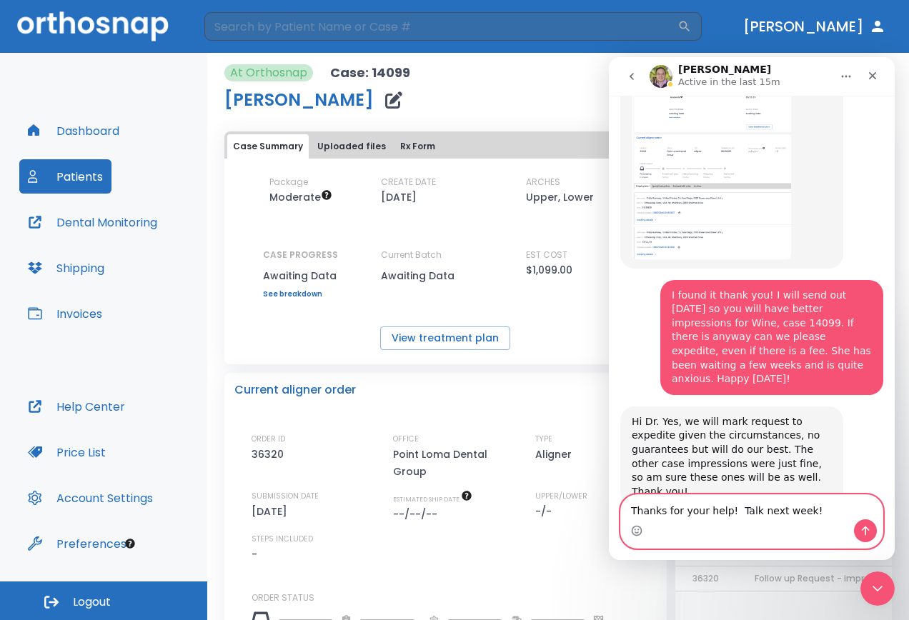
type textarea "Thanks for your help! Talk next week!"
click at [867, 535] on icon "Send a message…" at bounding box center [865, 530] width 11 height 11
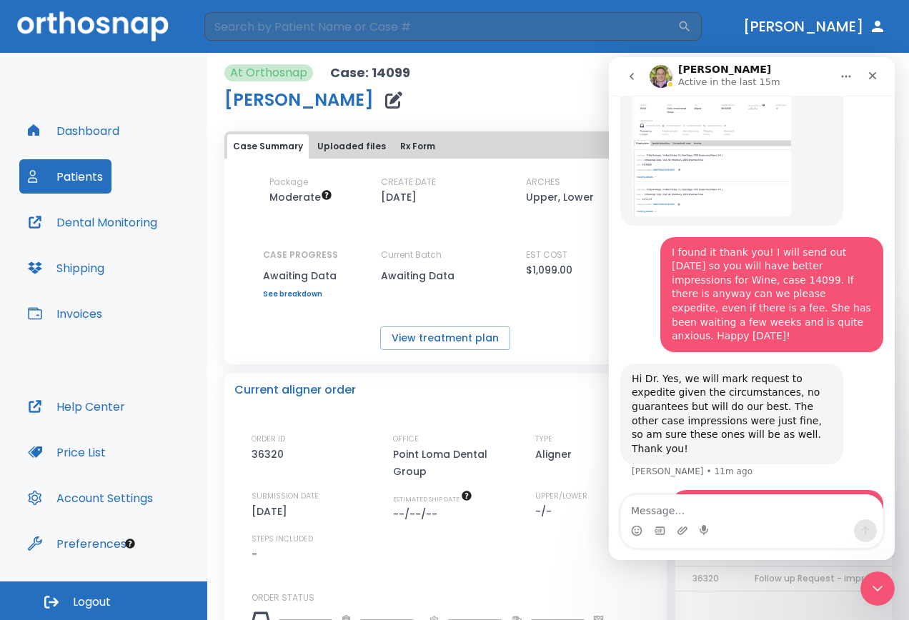
click at [178, 69] on div "Dashboard Patients Dental Monitoring Shipping Invoices Help Center Price List A…" at bounding box center [103, 317] width 207 height 529
